Goal: Find specific page/section: Find specific page/section

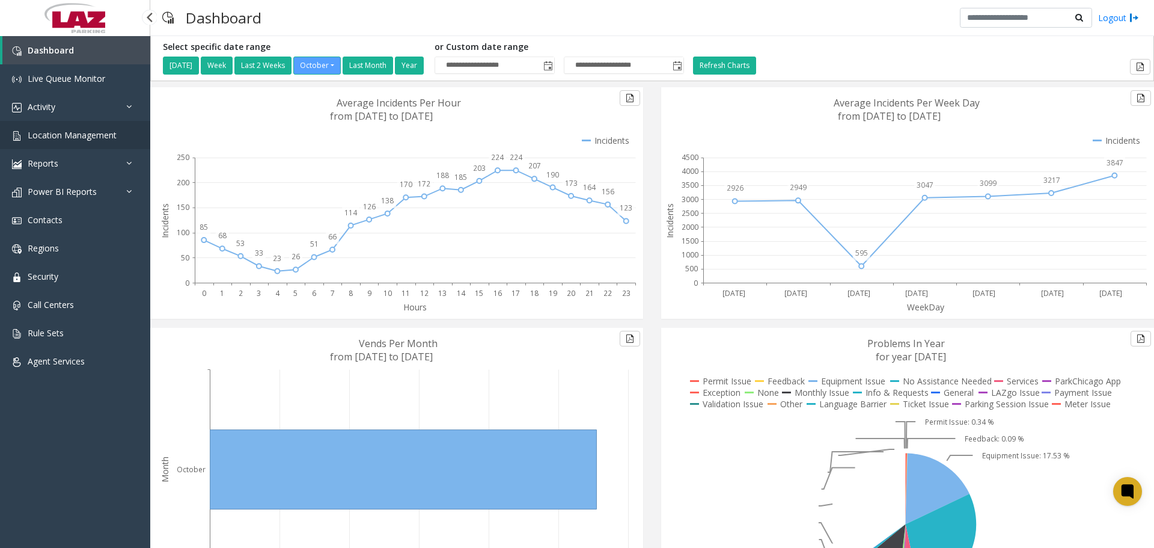
click at [82, 136] on span "Location Management" at bounding box center [72, 134] width 89 height 11
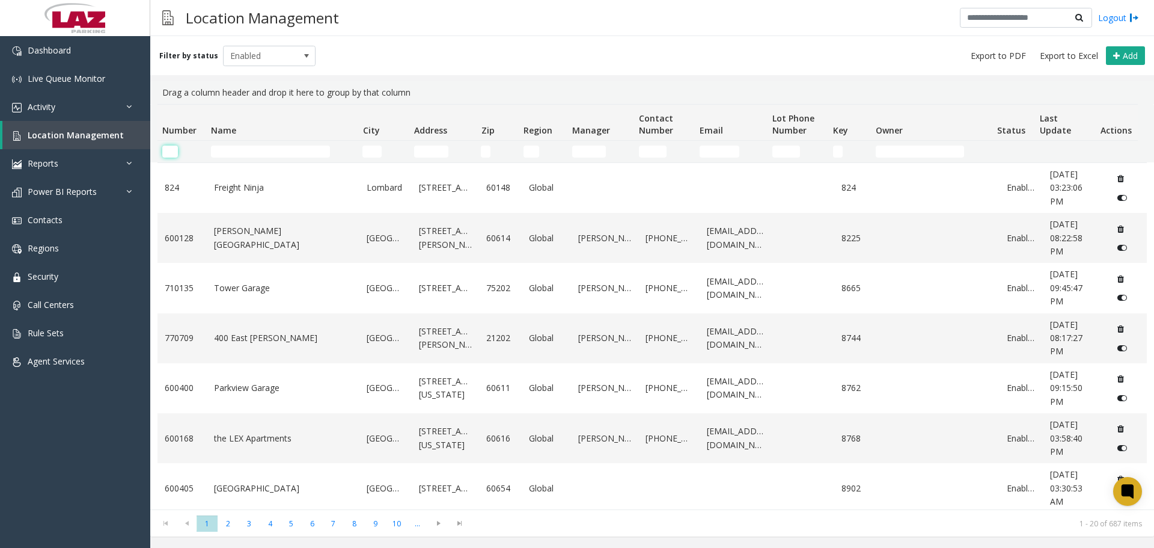
click at [170, 149] on input "Number Filter" at bounding box center [170, 151] width 16 height 12
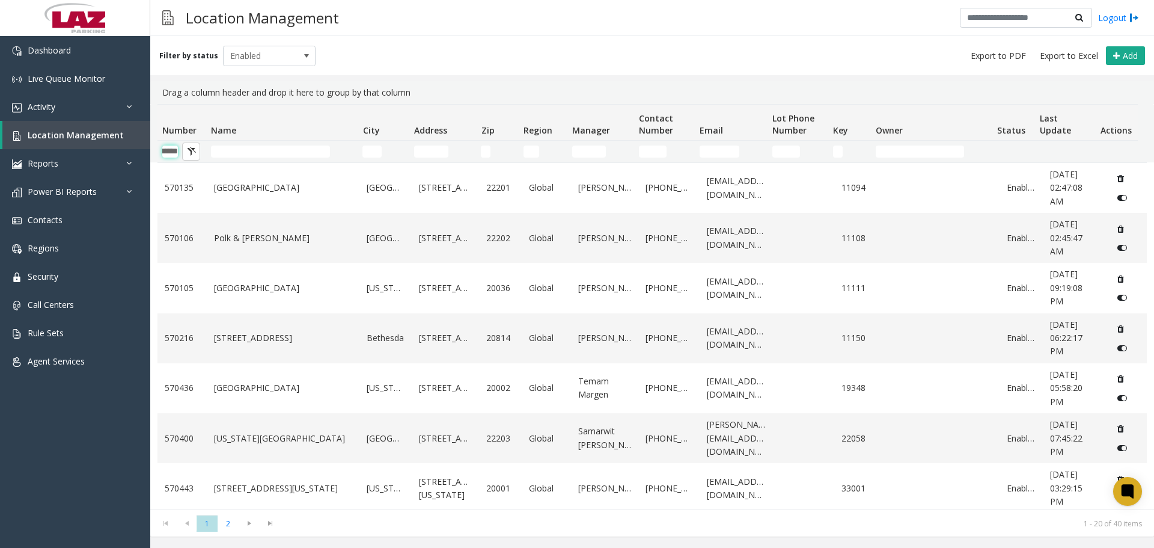
scroll to position [0, 20]
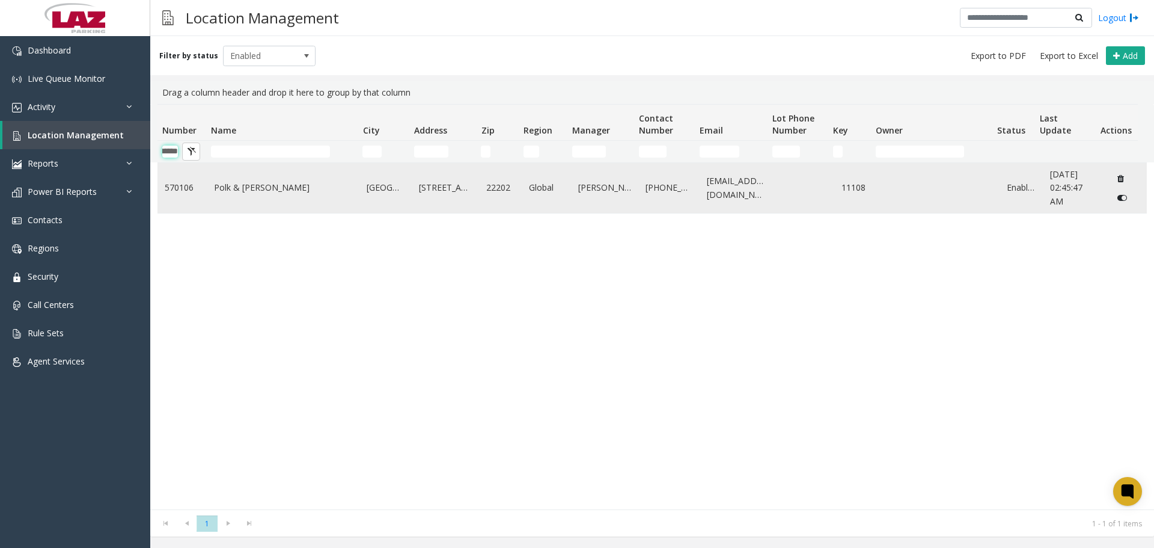
type input "******"
drag, startPoint x: 224, startPoint y: 180, endPoint x: 224, endPoint y: 188, distance: 7.2
click at [224, 187] on td "Polk & [PERSON_NAME]" at bounding box center [283, 188] width 153 height 50
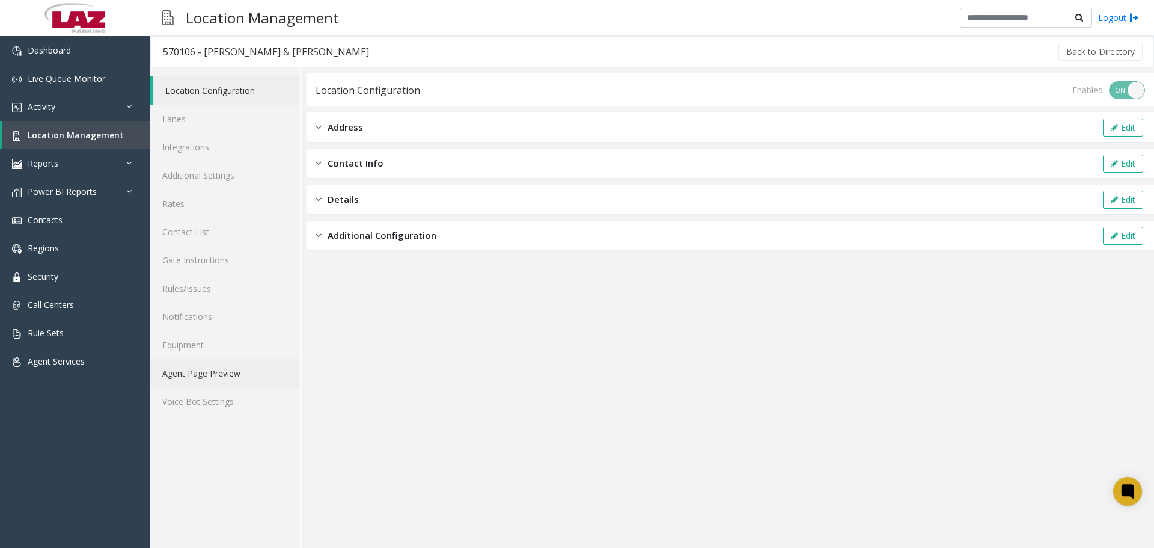
click at [211, 375] on link "Agent Page Preview" at bounding box center [225, 373] width 150 height 28
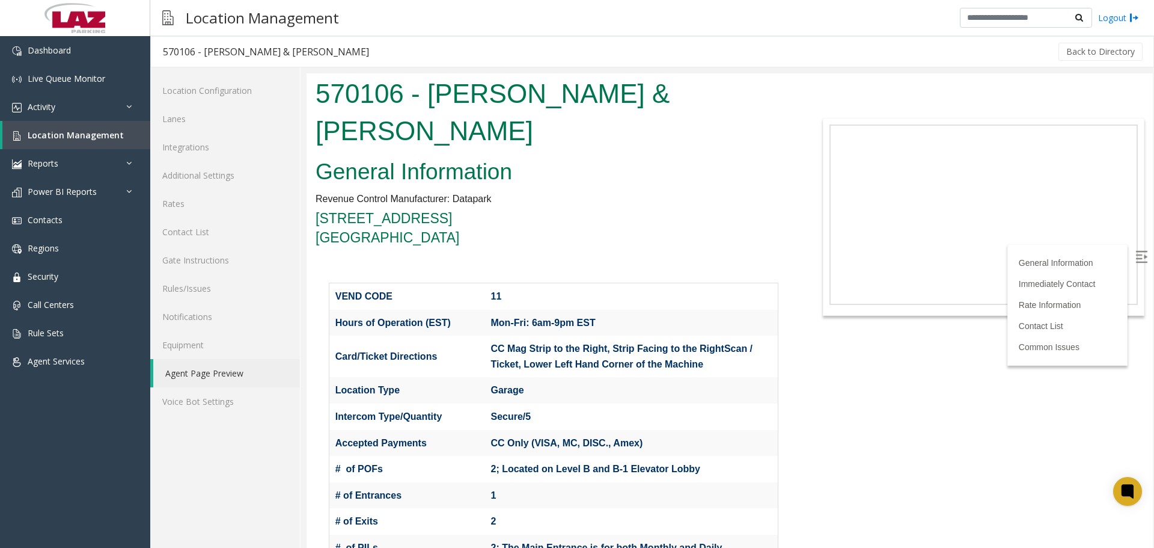
drag, startPoint x: 1151, startPoint y: 160, endPoint x: 1460, endPoint y: 116, distance: 312.1
click at [446, 55] on div "Back to Directory" at bounding box center [762, 52] width 763 height 30
click at [73, 51] on link "Dashboard" at bounding box center [75, 50] width 150 height 28
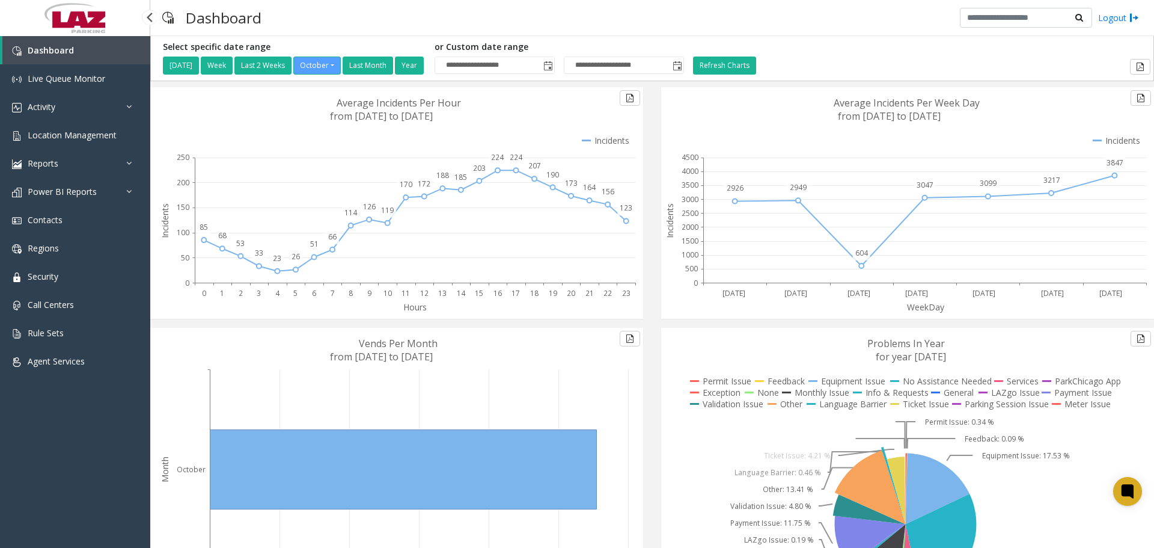
drag, startPoint x: 311, startPoint y: 19, endPoint x: 286, endPoint y: 20, distance: 24.7
click at [311, 19] on div "Dashboard Logout" at bounding box center [652, 18] width 1004 height 36
click at [71, 21] on img at bounding box center [74, 18] width 67 height 36
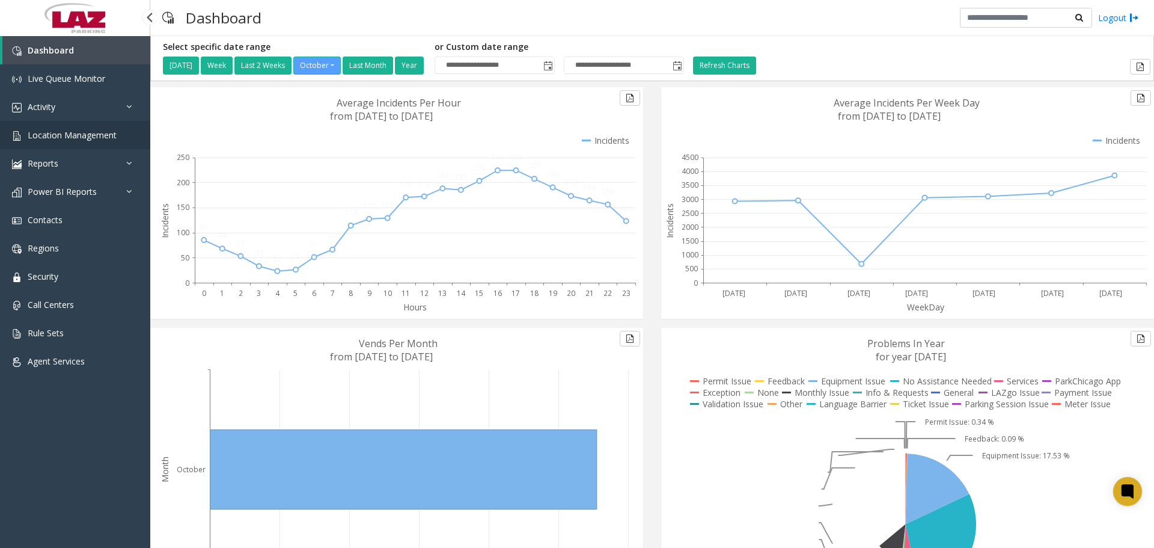
click at [94, 129] on link "Location Management" at bounding box center [75, 135] width 150 height 28
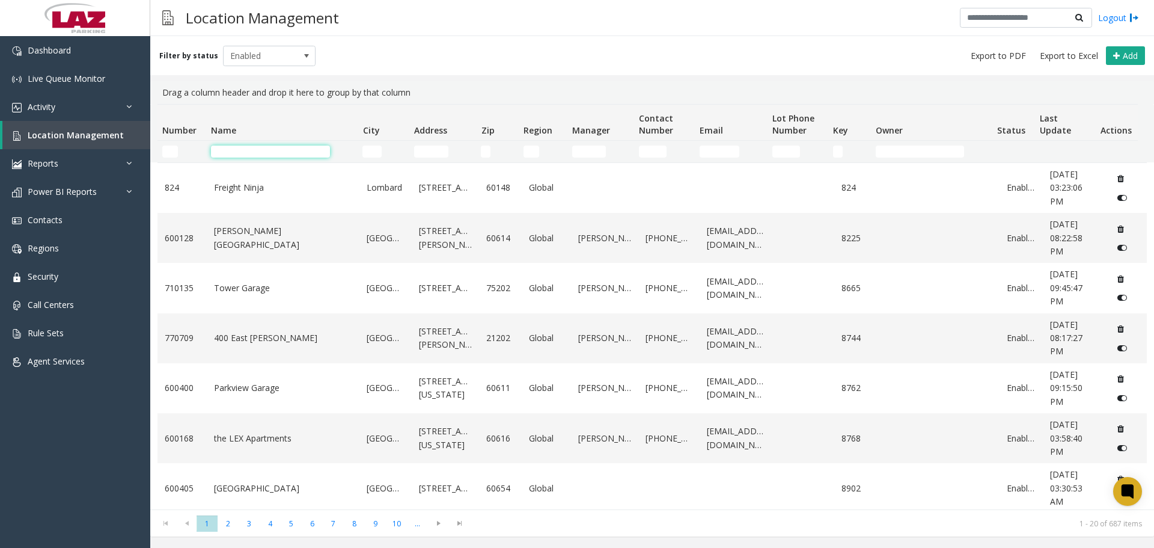
click at [227, 150] on input "Name Filter" at bounding box center [270, 151] width 119 height 12
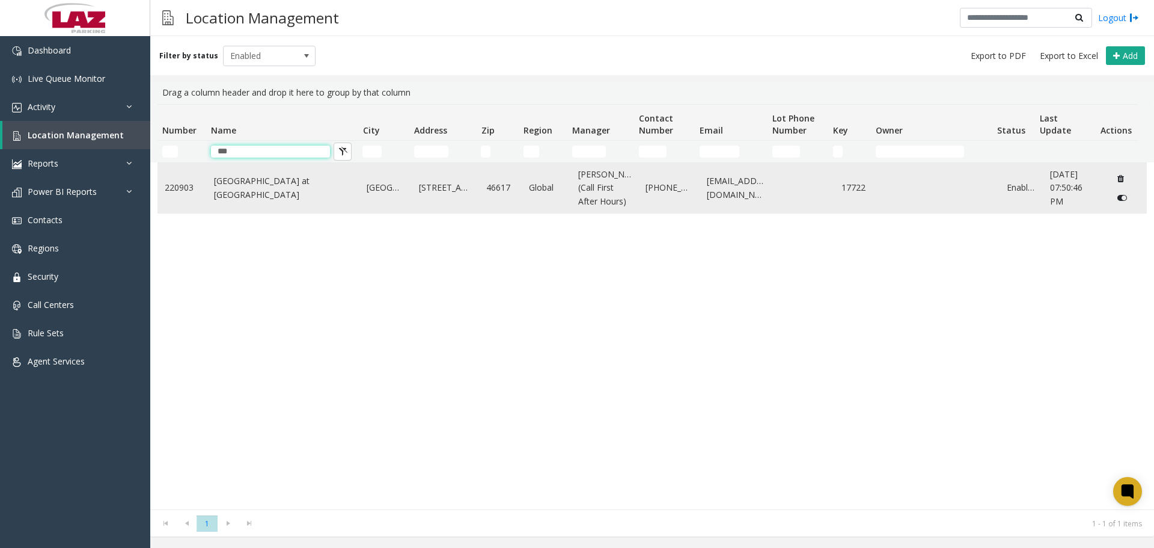
type input "***"
click at [262, 192] on link "Eddy Street Commons at Notre Dame" at bounding box center [283, 187] width 139 height 27
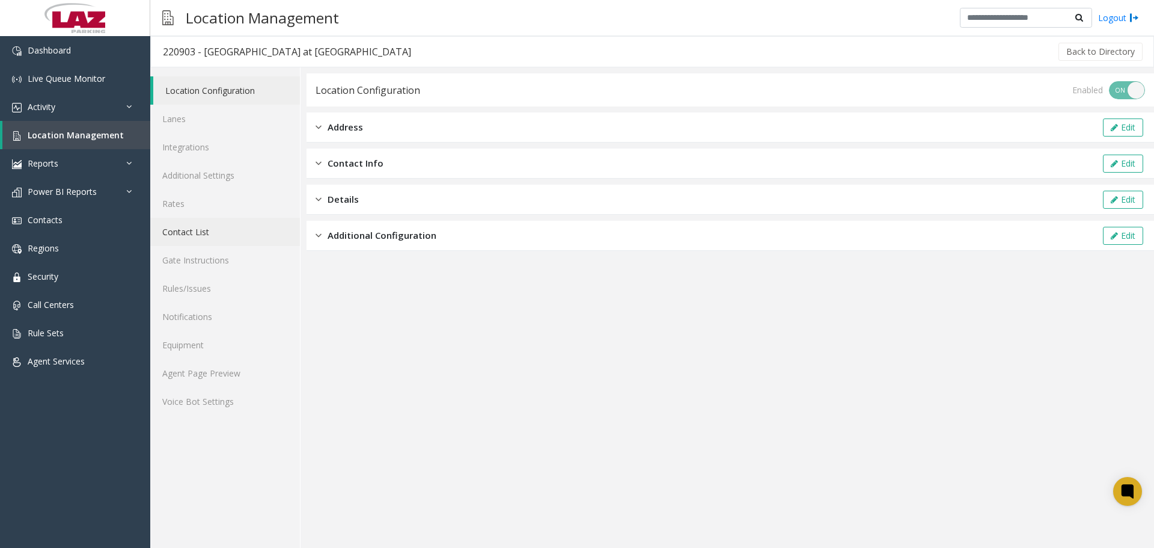
click at [212, 233] on link "Contact List" at bounding box center [225, 232] width 150 height 28
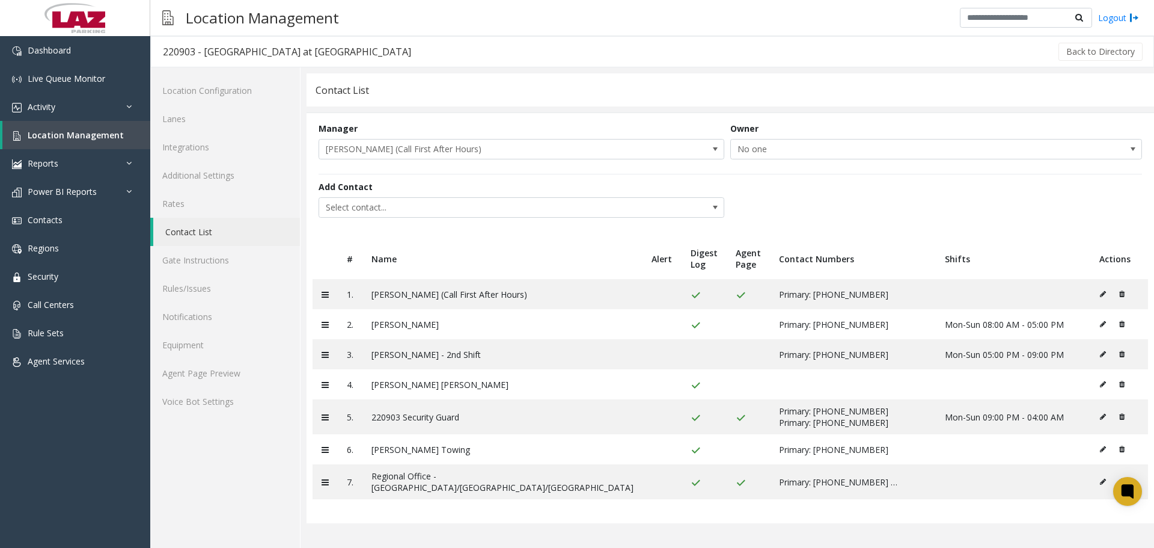
click at [181, 50] on div "220903 - Eddy Street Commons at Notre Dame" at bounding box center [287, 52] width 248 height 16
click at [180, 50] on div "220903 - Eddy Street Commons at Notre Dame" at bounding box center [287, 52] width 248 height 16
copy div "220903"
click at [491, 35] on div "Location Management Logout" at bounding box center [652, 18] width 1004 height 36
click at [865, 183] on div "Add Contact Select contact..." at bounding box center [731, 200] width 824 height 52
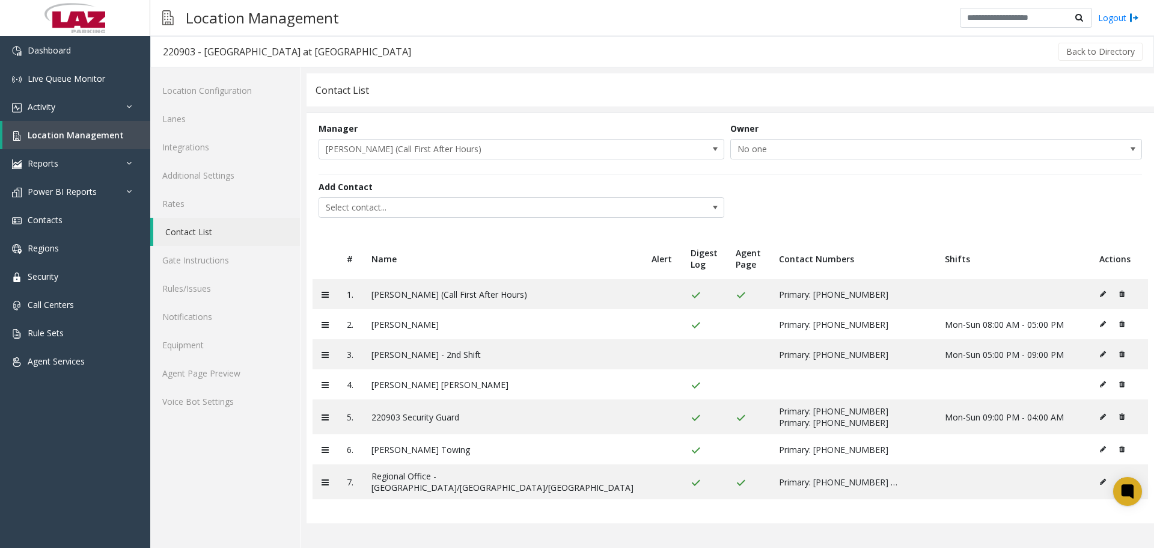
click at [867, 183] on div "Add Contact Select contact..." at bounding box center [731, 200] width 824 height 52
click at [807, 50] on div "Back to Directory" at bounding box center [783, 52] width 721 height 30
drag, startPoint x: 821, startPoint y: 44, endPoint x: 839, endPoint y: 41, distance: 17.7
click at [837, 43] on div "Back to Directory" at bounding box center [783, 52] width 721 height 30
click at [456, 43] on div "Back to Directory" at bounding box center [783, 52] width 721 height 30
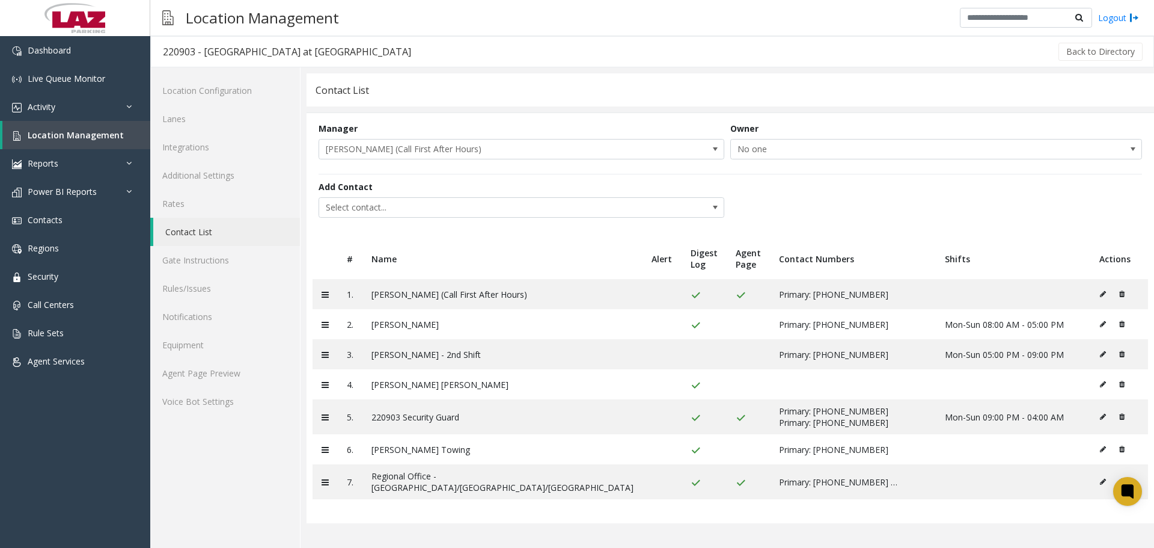
click at [670, 68] on div "Contact List Manager Christine Saboski (Call First After Hours) Owner No one Ad…" at bounding box center [728, 307] width 854 height 480
click at [85, 50] on link "Dashboard" at bounding box center [75, 50] width 150 height 28
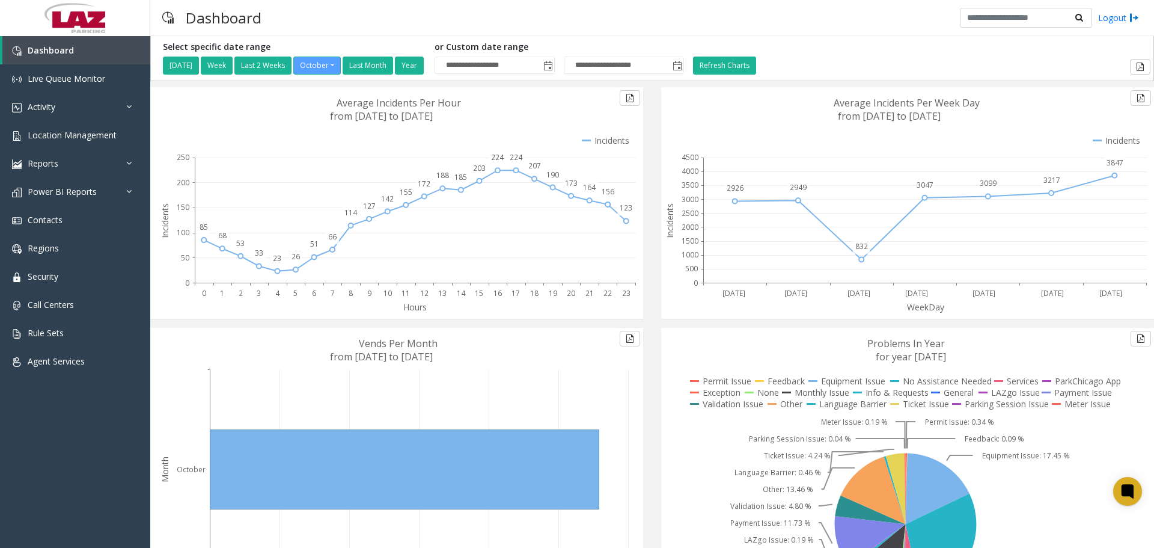
drag, startPoint x: 334, startPoint y: 22, endPoint x: 325, endPoint y: 20, distance: 8.5
click at [326, 20] on div "Dashboard Logout" at bounding box center [652, 18] width 1004 height 36
click at [76, 129] on link "Location Management" at bounding box center [75, 135] width 150 height 28
